Goal: Navigation & Orientation: Find specific page/section

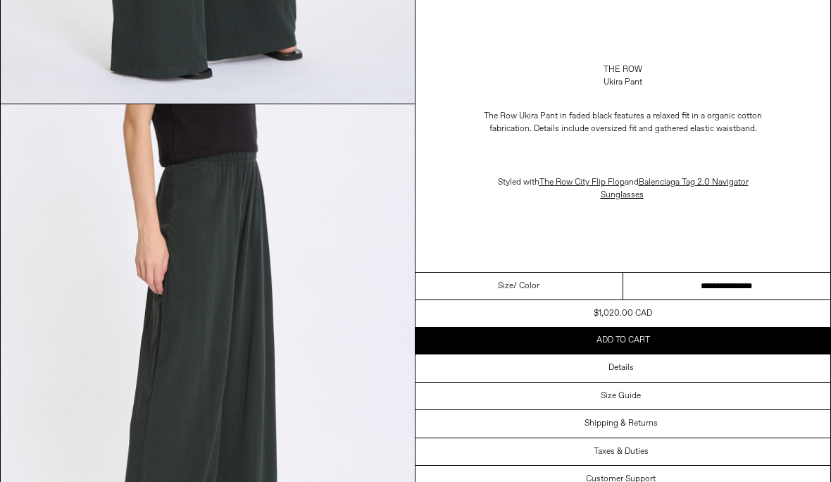
scroll to position [1532, 0]
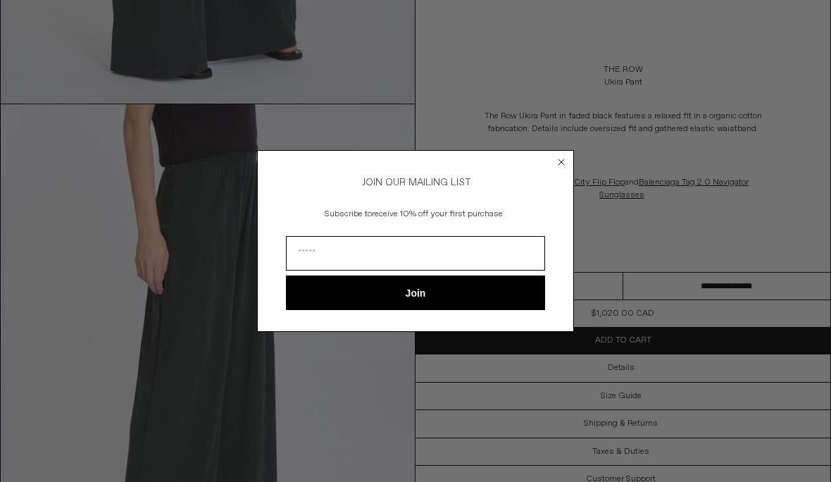
click at [560, 165] on circle "Close dialog" at bounding box center [561, 161] width 13 height 13
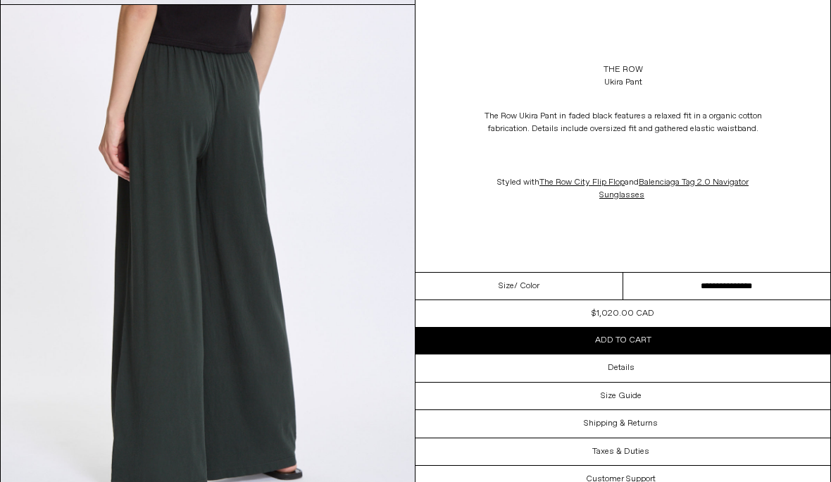
scroll to position [1065, 0]
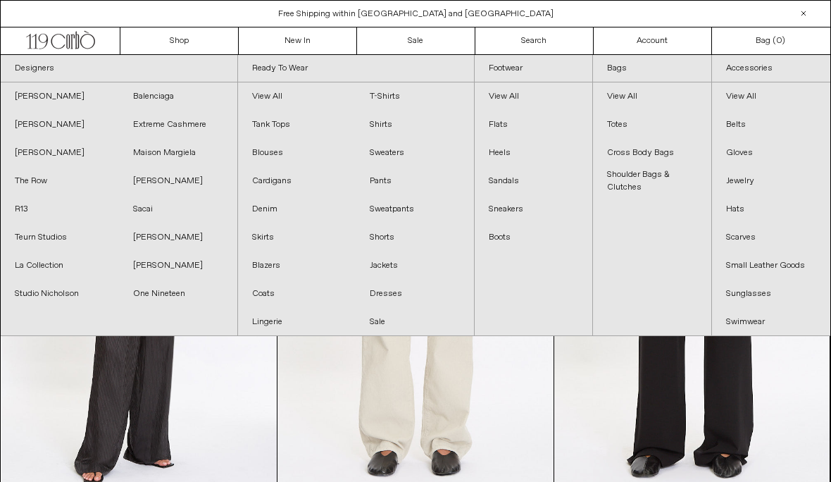
click at [281, 95] on link "View All" at bounding box center [297, 96] width 118 height 28
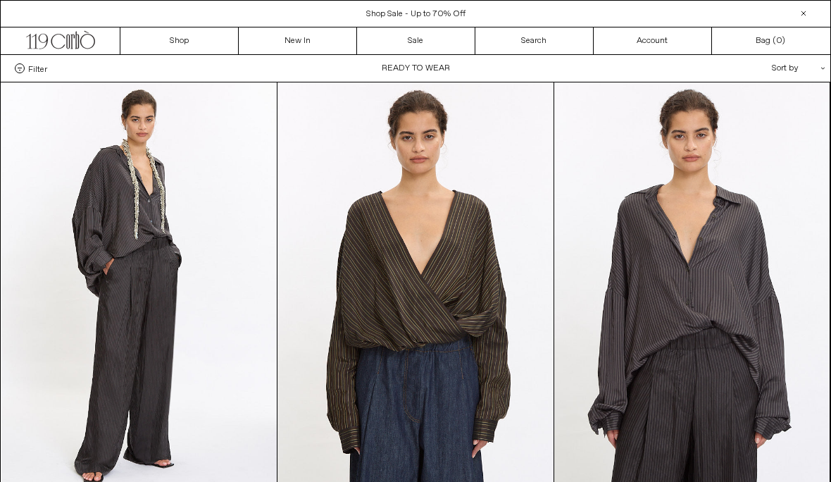
click at [787, 70] on div "Sort by .cls-1{fill:#231f20}" at bounding box center [752, 68] width 127 height 27
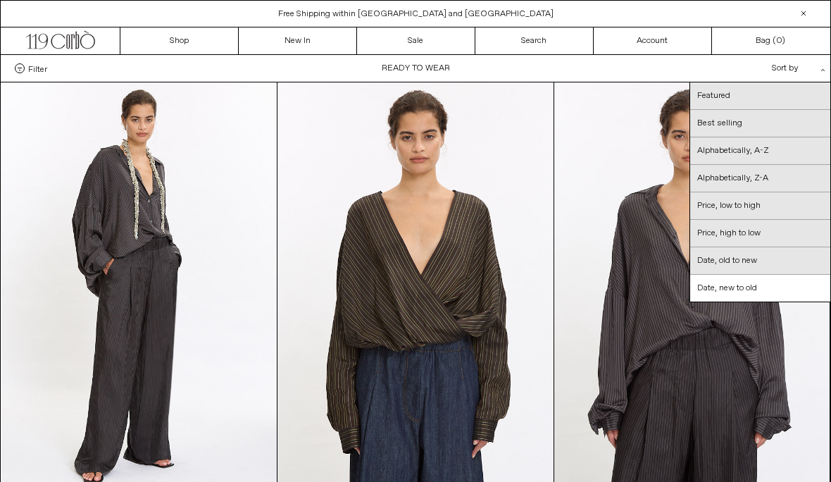
click at [730, 290] on link "Date, new to old" at bounding box center [760, 288] width 140 height 27
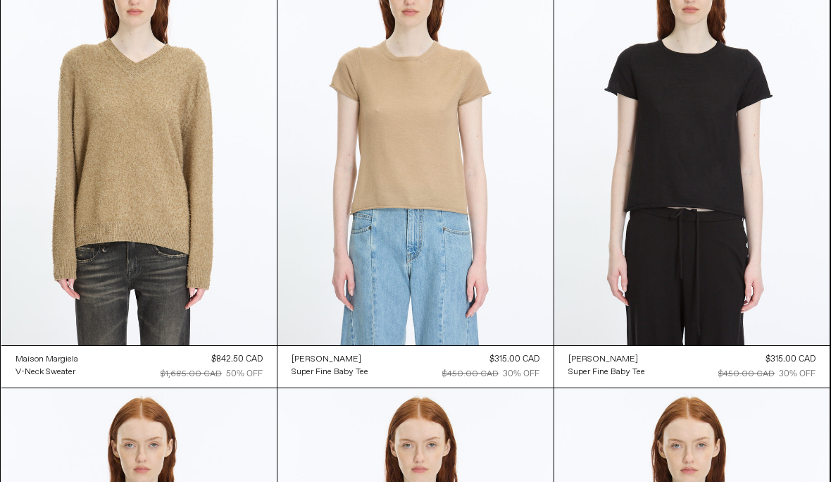
scroll to position [24300, 0]
